Goal: Task Accomplishment & Management: Use online tool/utility

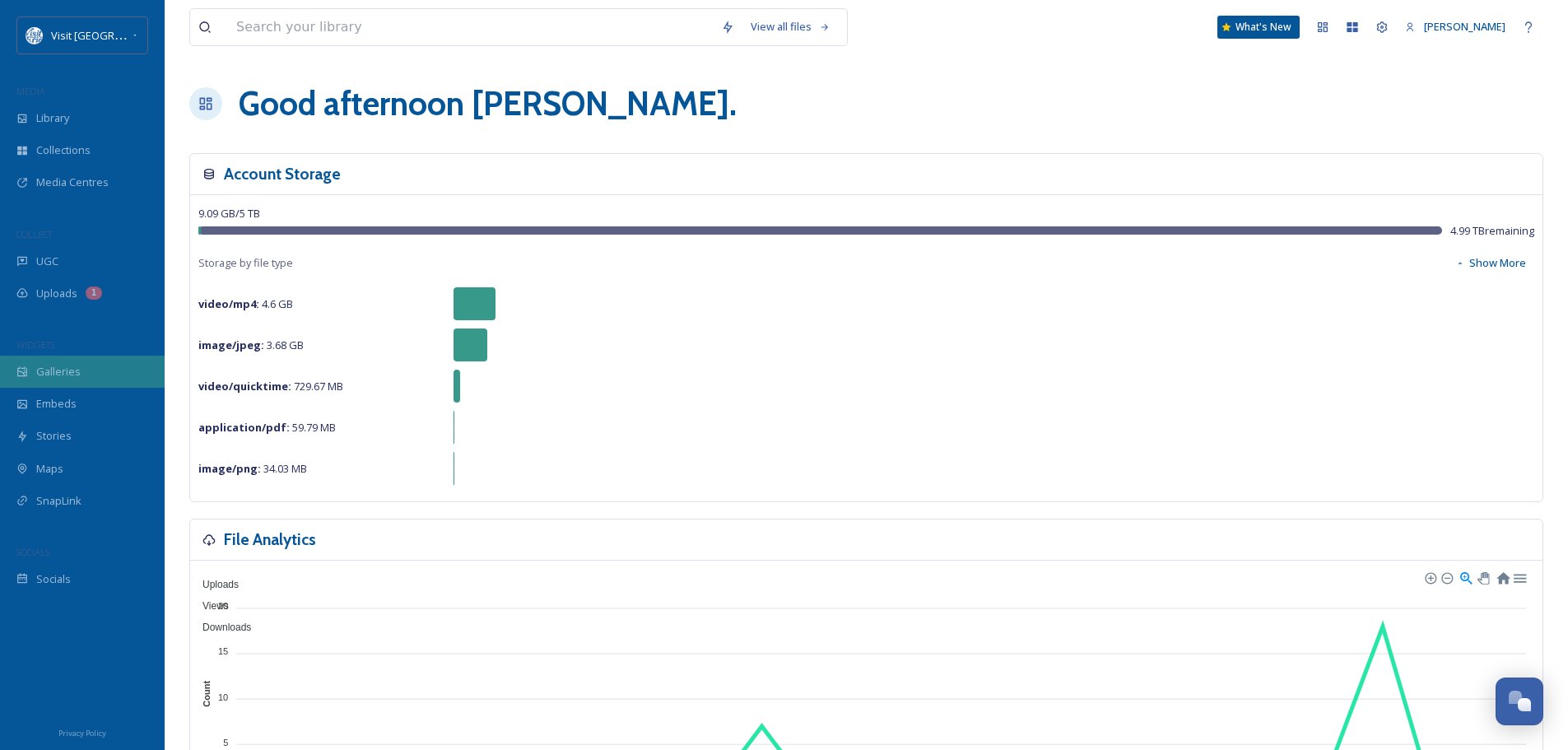
click at [65, 367] on span "Galleries" at bounding box center [58, 371] width 44 height 15
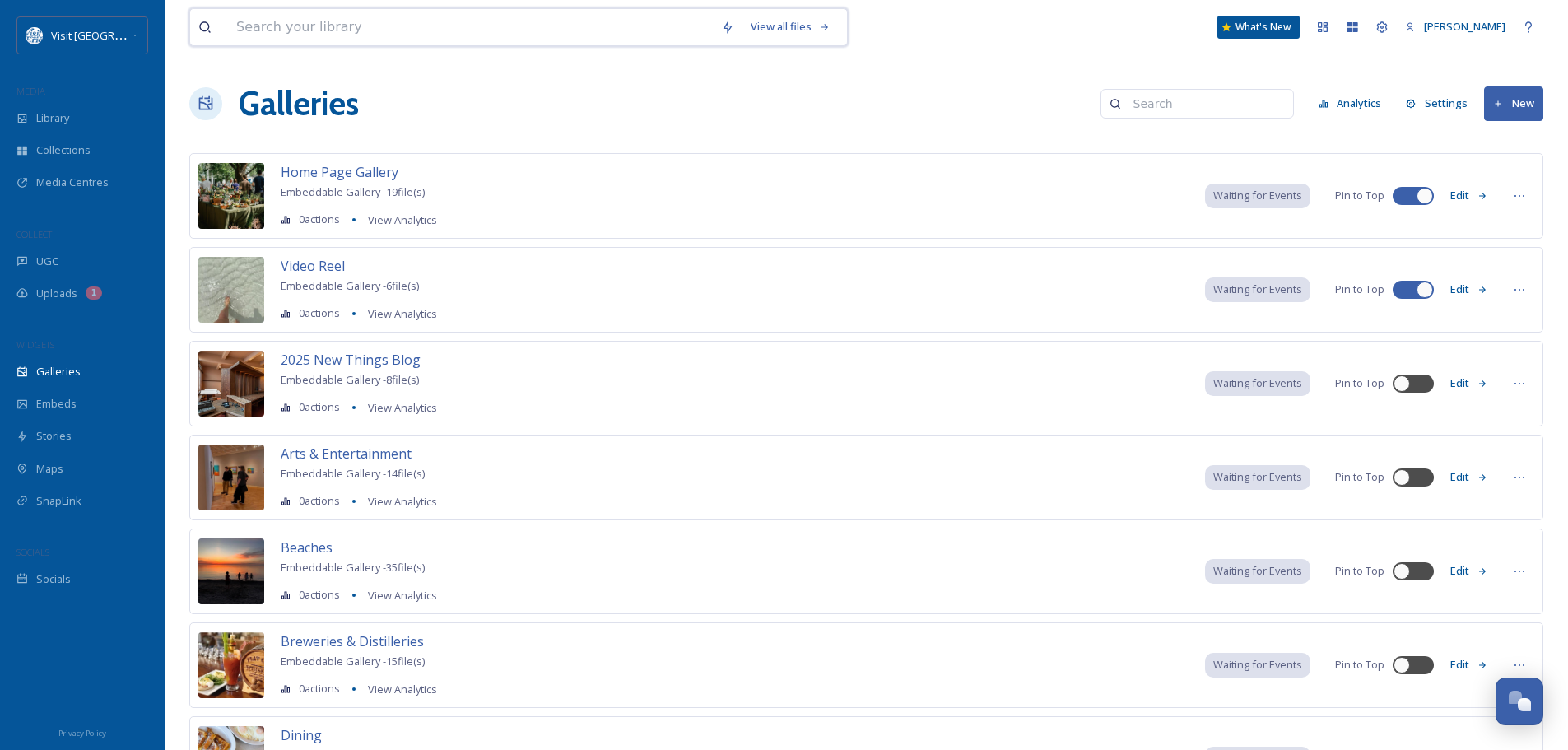
click at [329, 27] on input at bounding box center [470, 27] width 485 height 36
type input "fall"
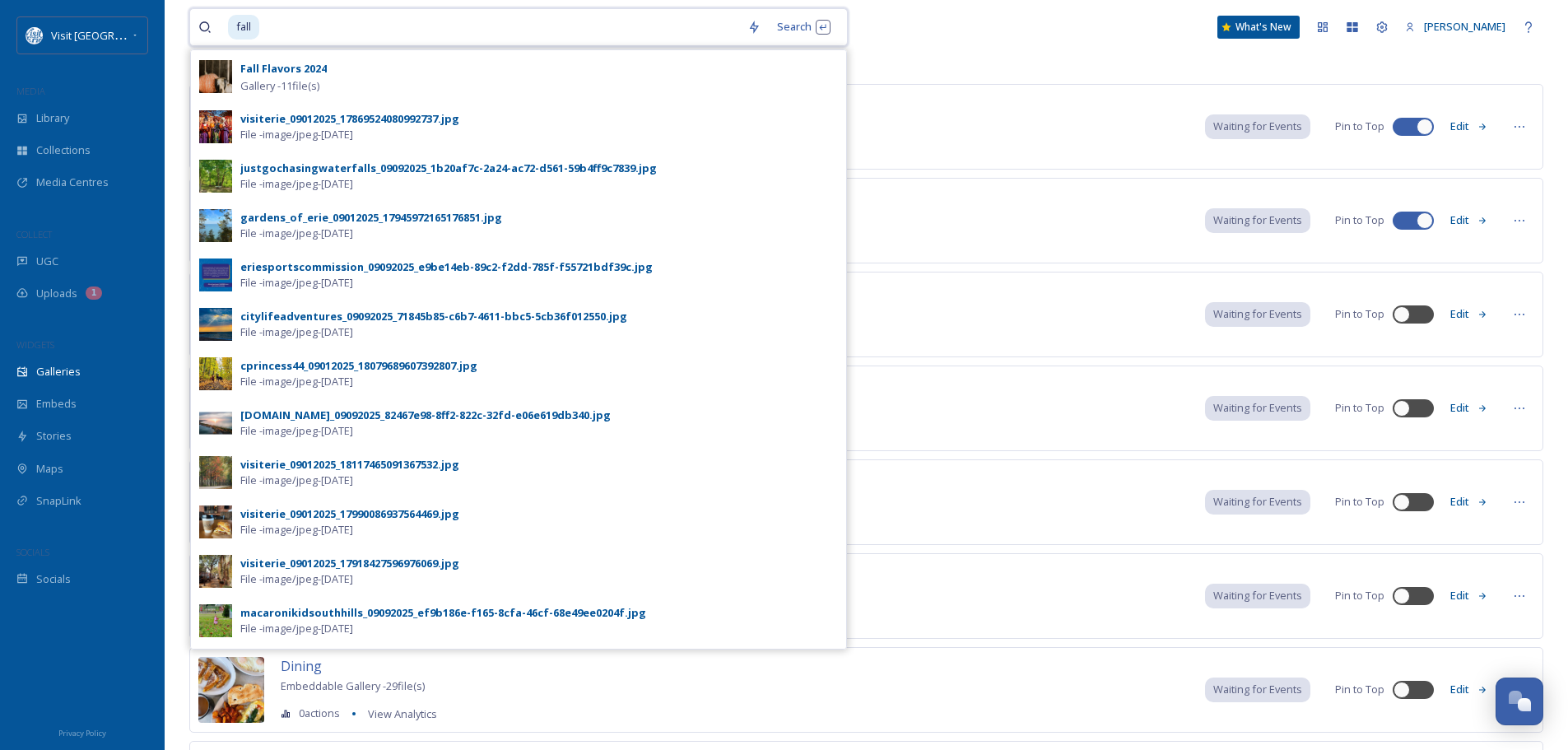
scroll to position [83, 0]
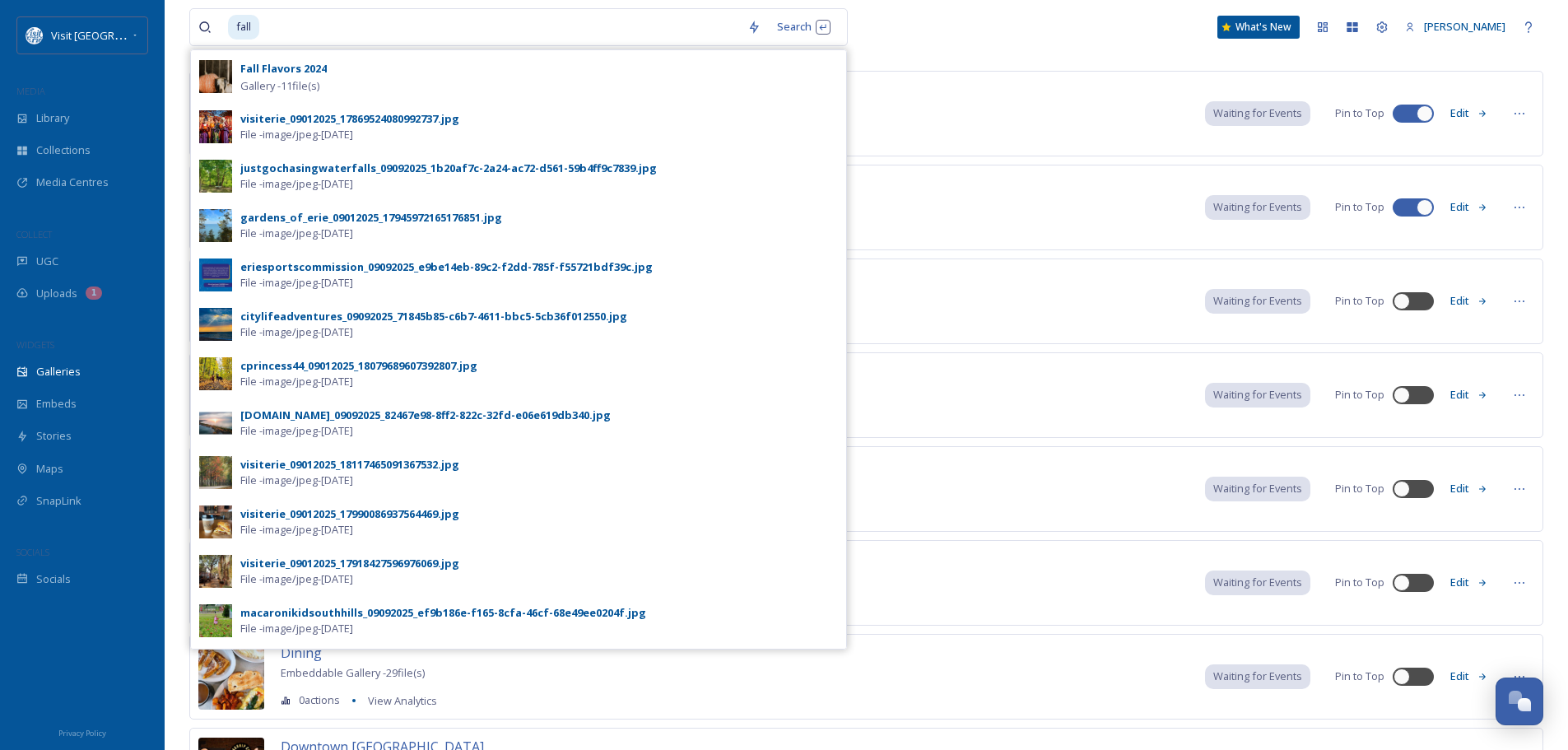
click at [901, 85] on div "Home Page Gallery Embeddable Gallery - 19 file(s) 0 actions View Analytics Wait…" at bounding box center [866, 113] width 1354 height 85
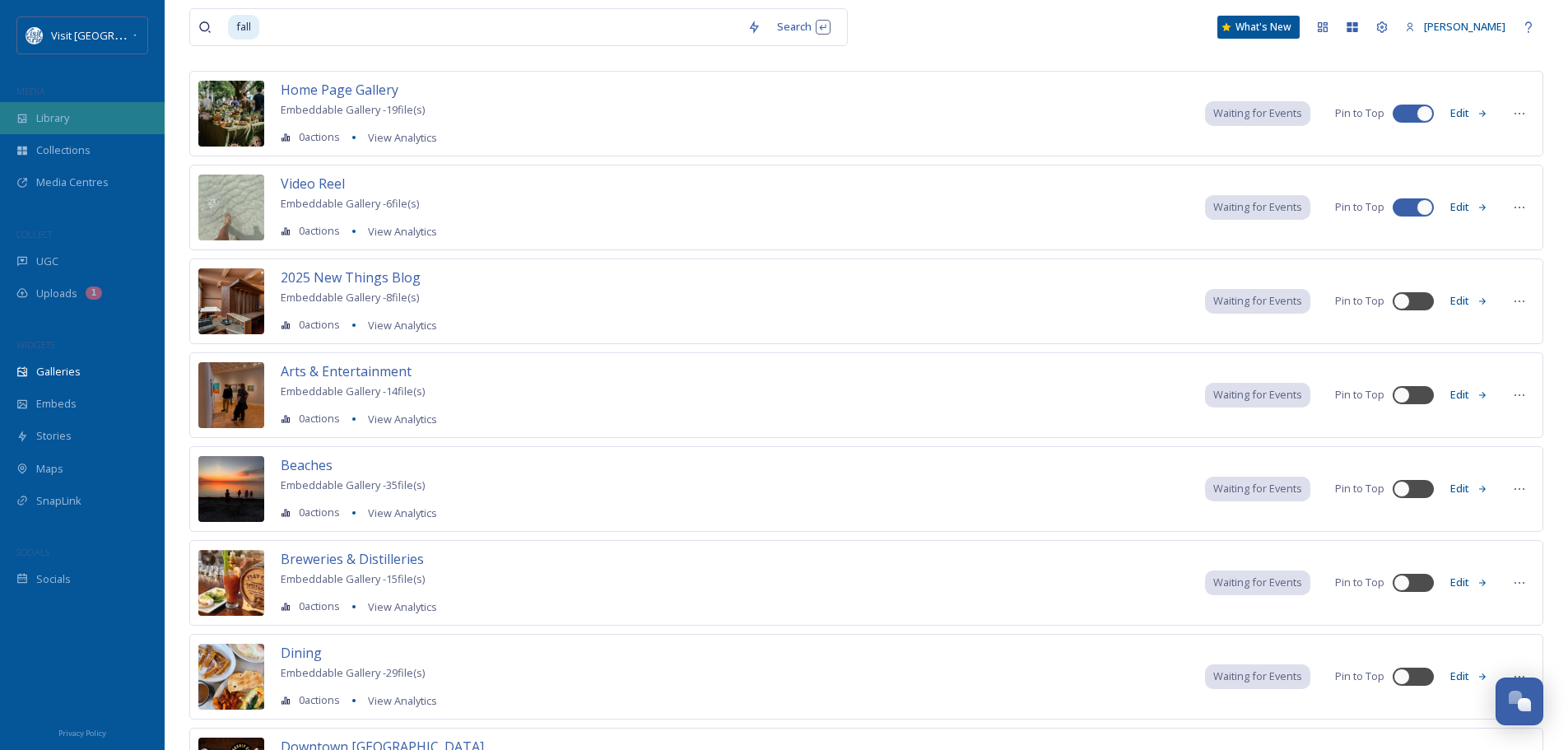
click at [54, 120] on span "Library" at bounding box center [53, 118] width 33 height 15
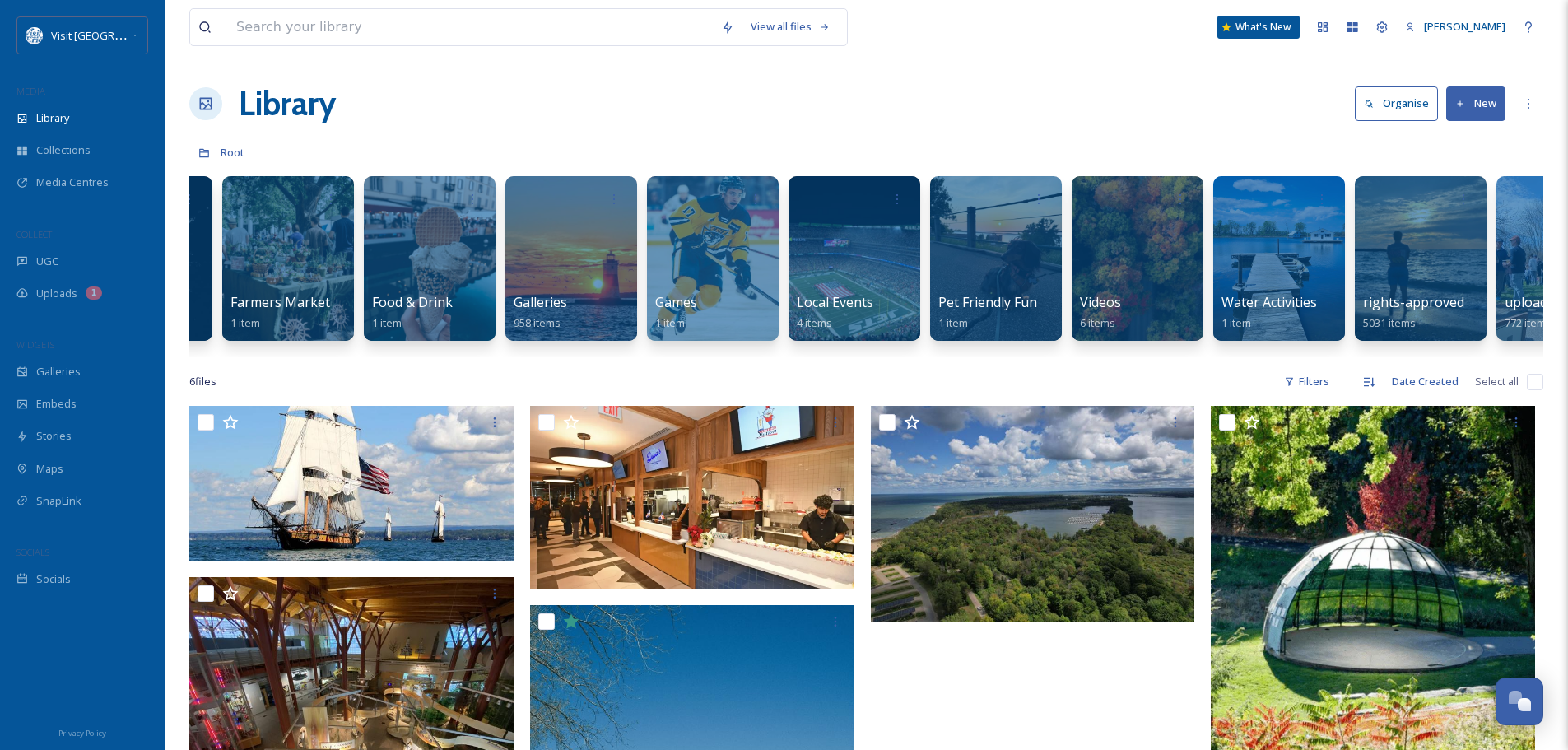
scroll to position [0, 345]
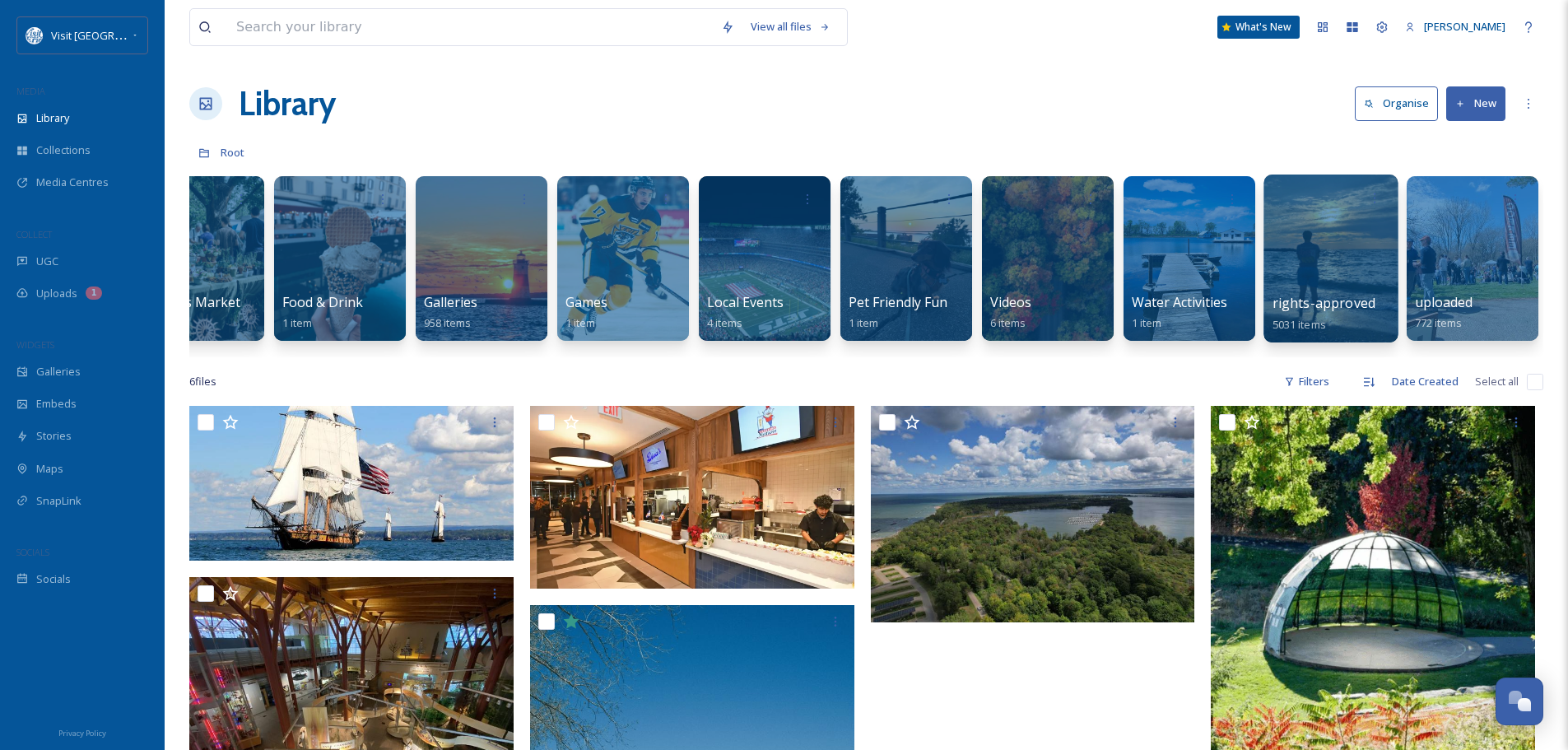
click at [1364, 245] on div at bounding box center [1331, 258] width 134 height 168
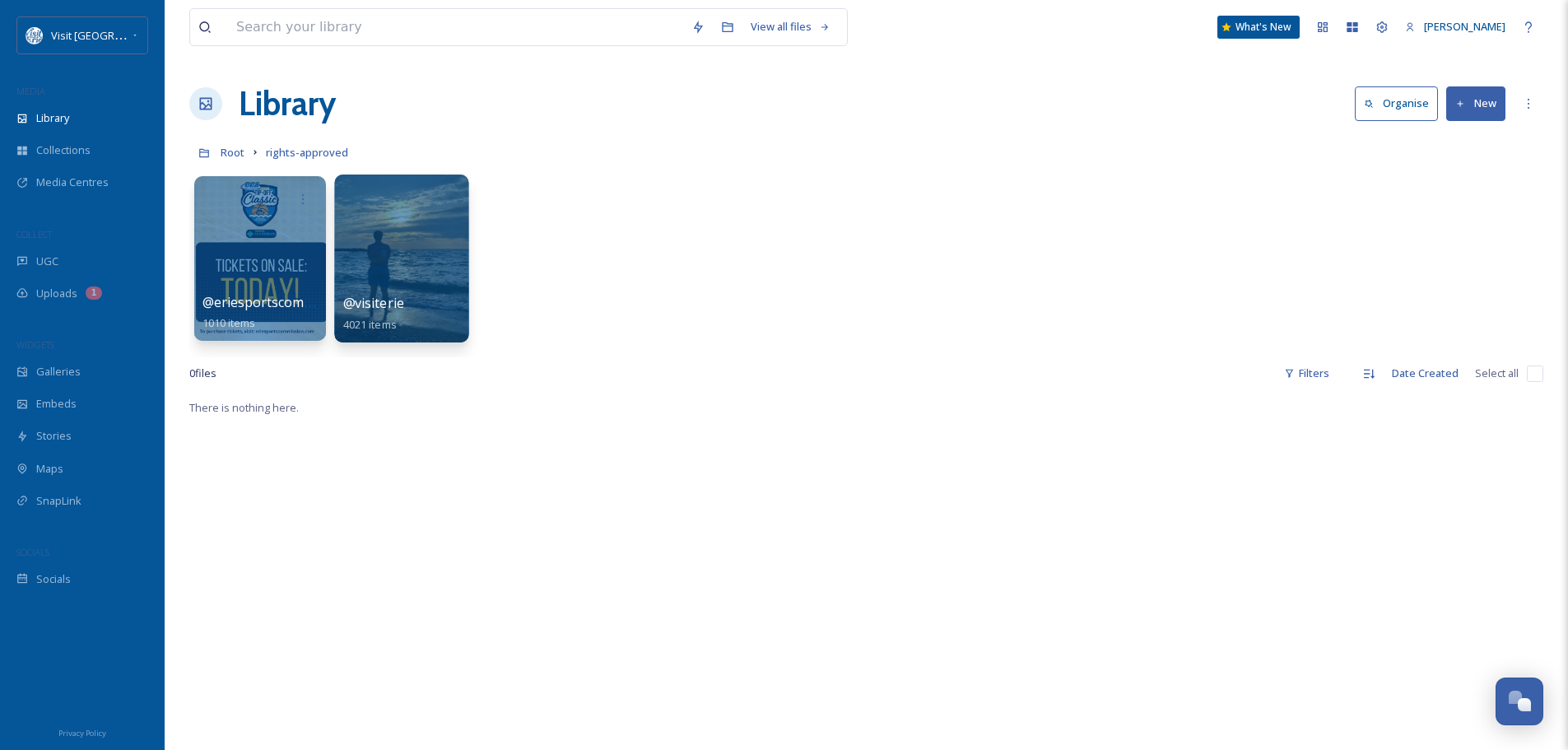
click at [438, 268] on div at bounding box center [402, 258] width 134 height 168
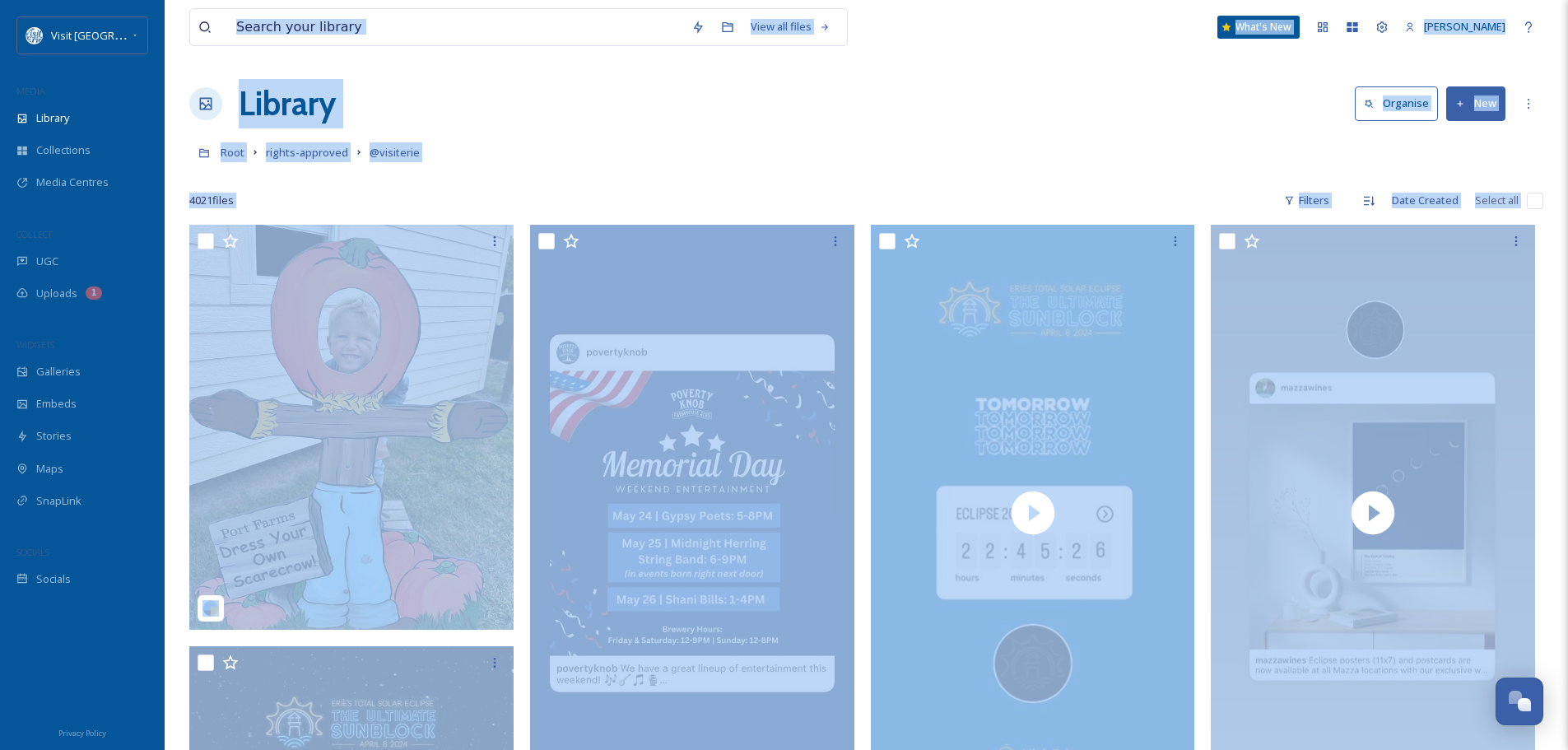
click at [1031, 144] on div "Root rights-approved @visiterie" at bounding box center [866, 152] width 1354 height 32
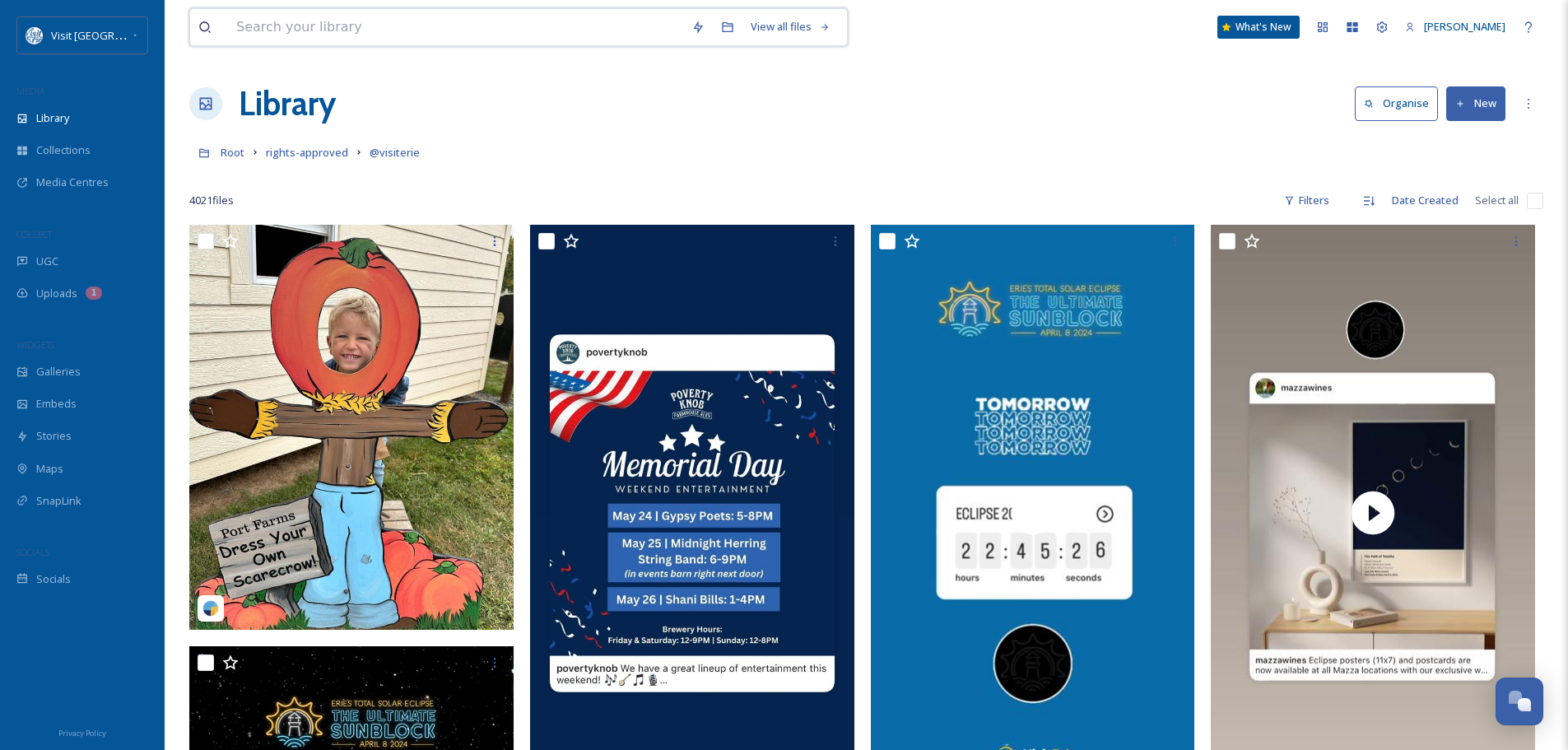
click at [331, 32] on input at bounding box center [456, 27] width 455 height 36
type input "fall"
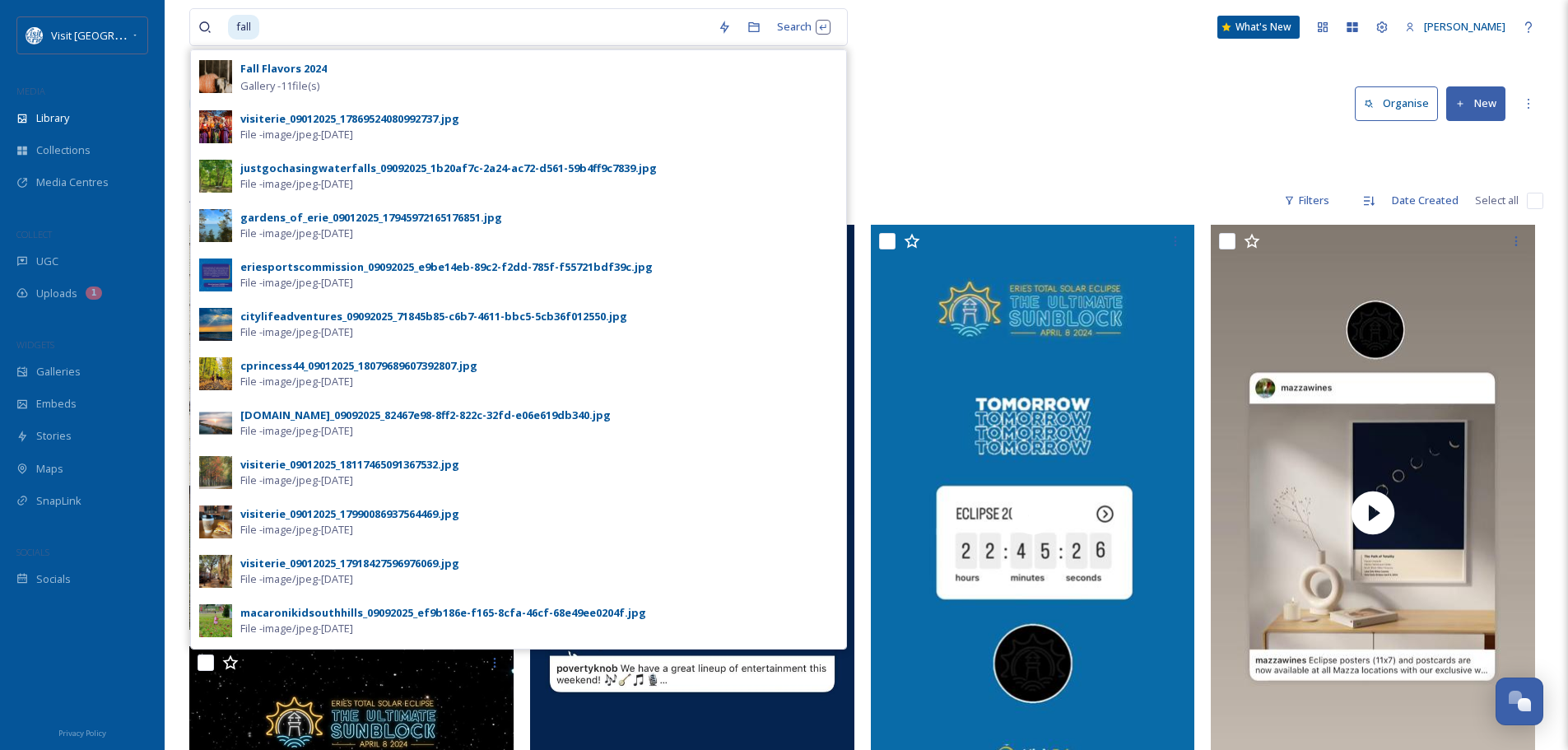
click at [1028, 115] on div "Library Organise New" at bounding box center [866, 103] width 1354 height 49
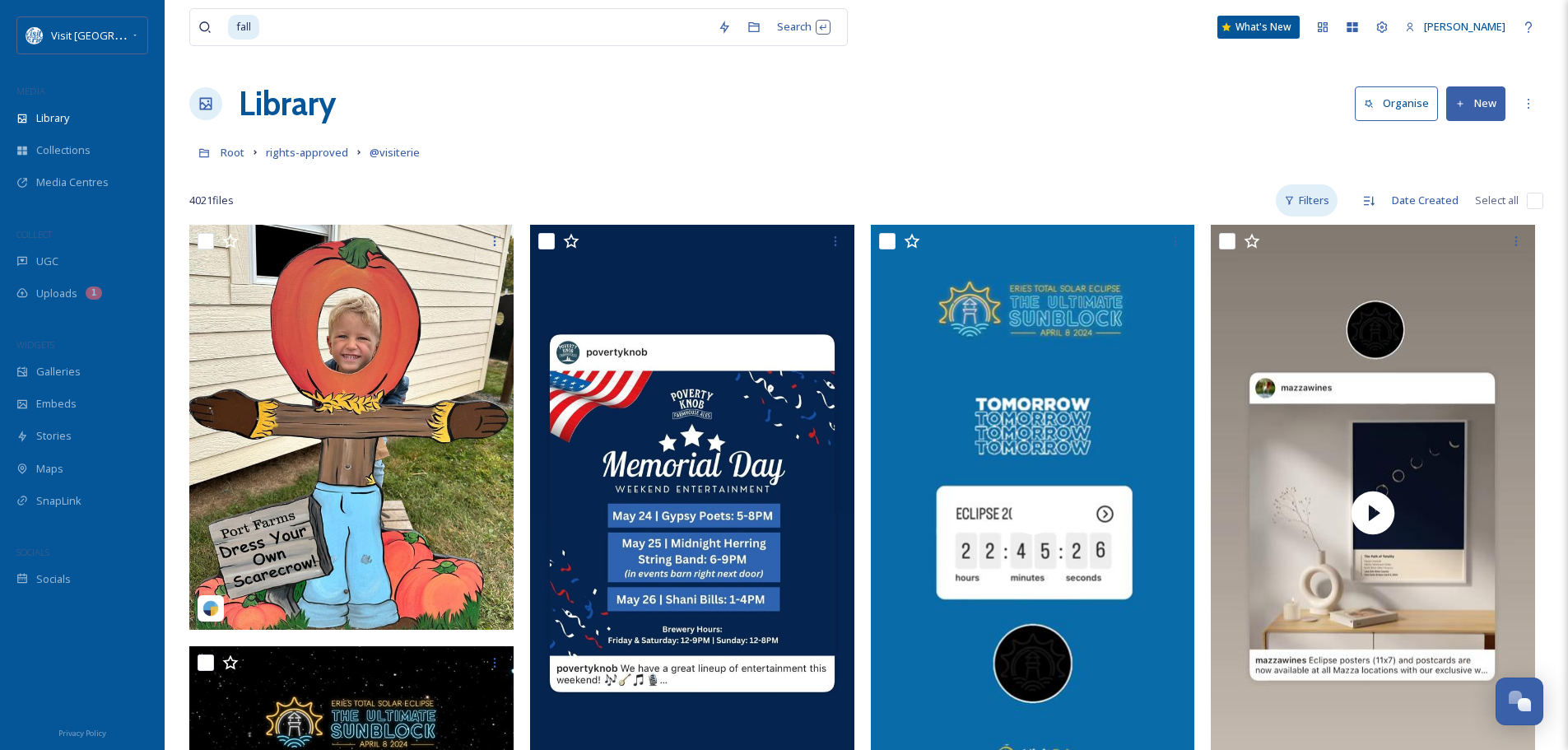
click at [1320, 198] on div "Filters" at bounding box center [1307, 200] width 62 height 32
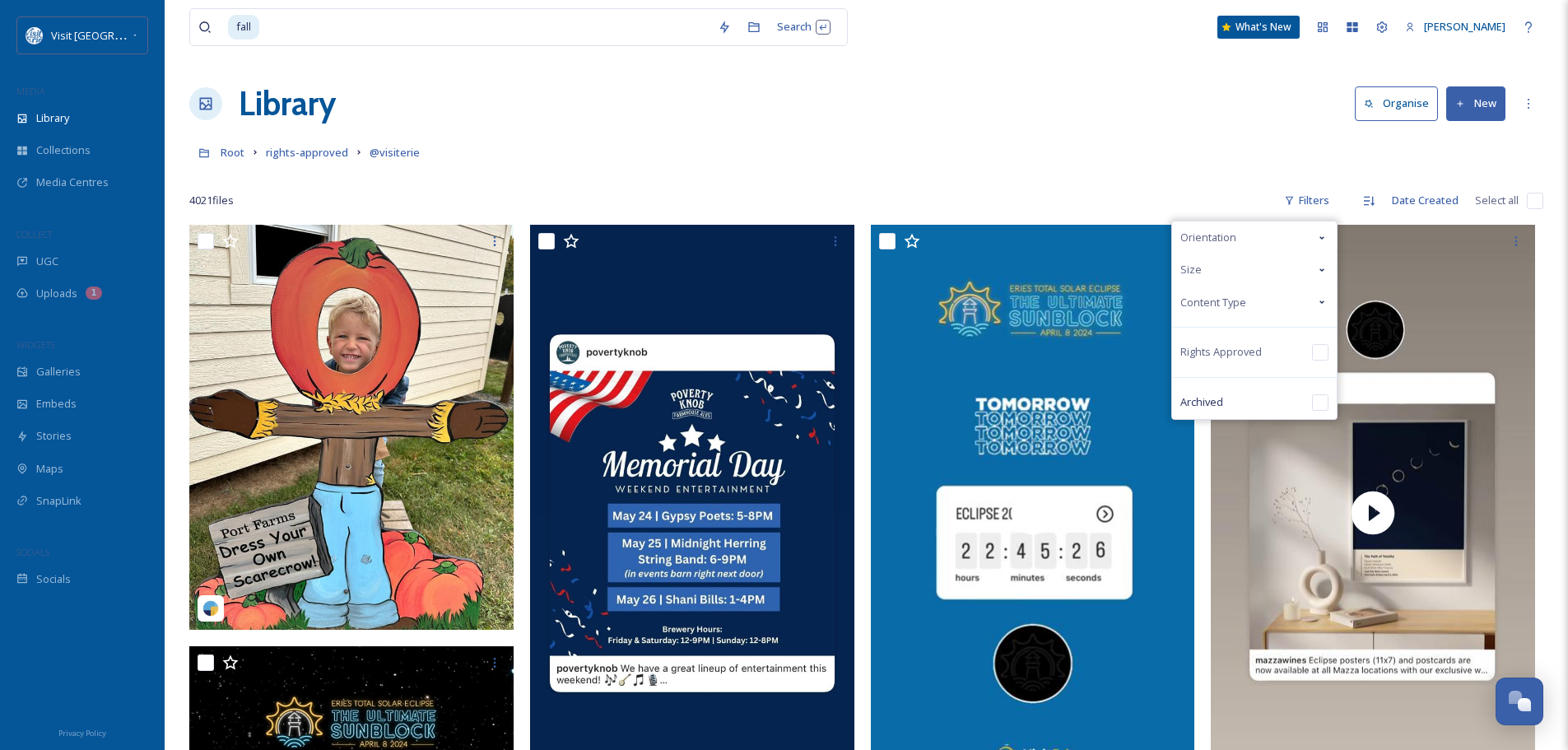
click at [1197, 144] on div "Root rights-approved @visiterie" at bounding box center [866, 152] width 1354 height 32
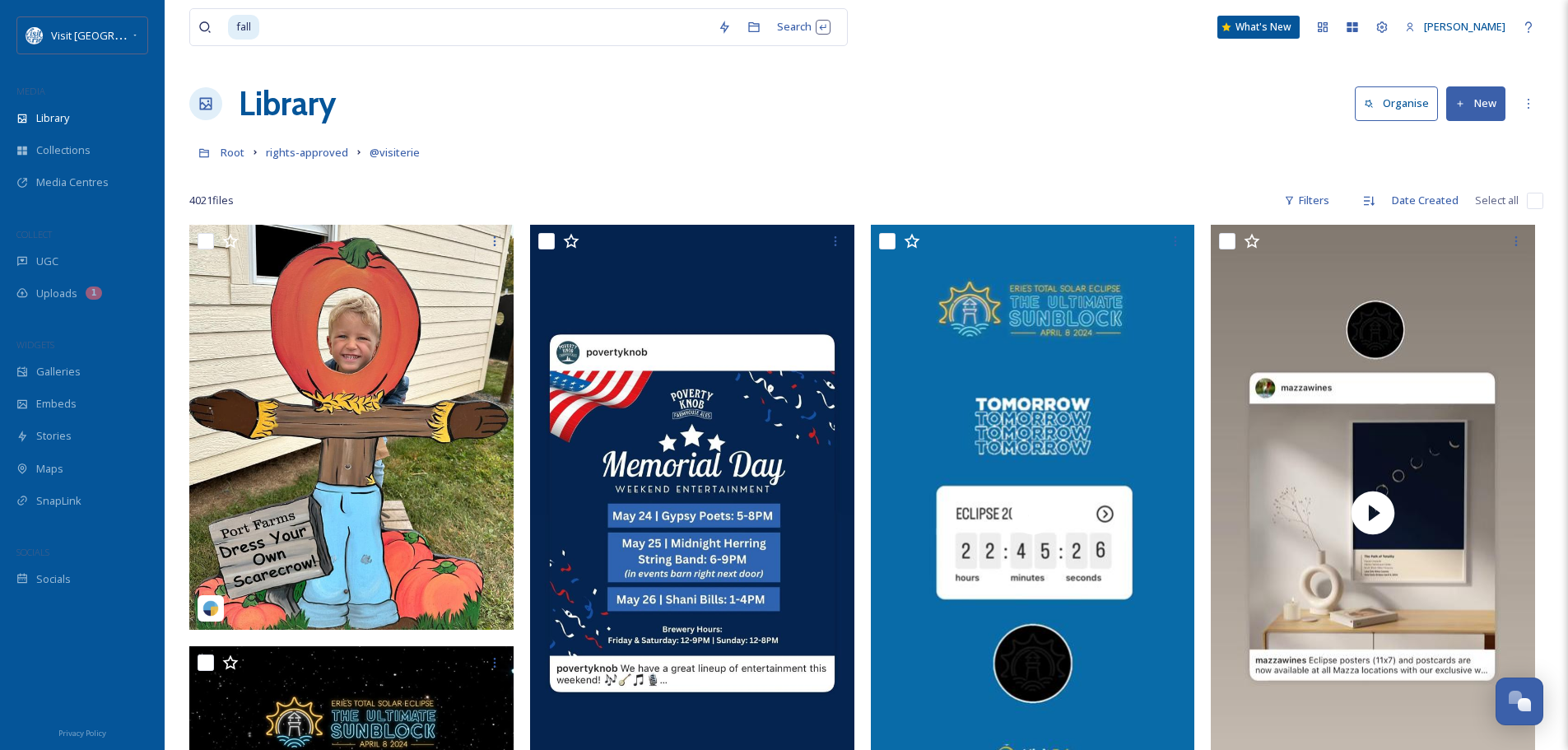
click at [1480, 99] on button "New" at bounding box center [1476, 102] width 59 height 34
click at [1270, 127] on div "Library Organise New File Upload .zip Upload Folder" at bounding box center [866, 103] width 1354 height 49
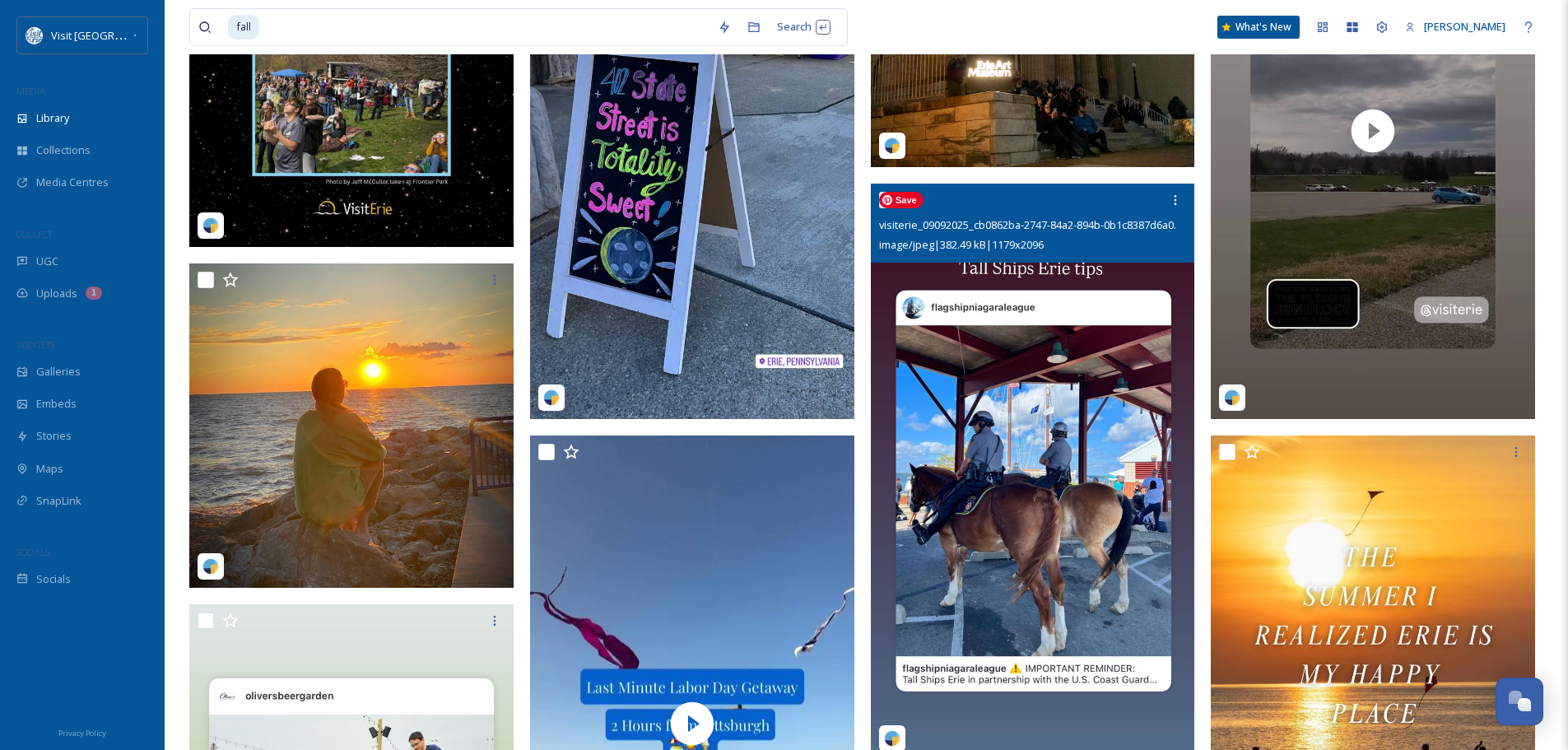
scroll to position [823, 0]
